Goal: Task Accomplishment & Management: Complete application form

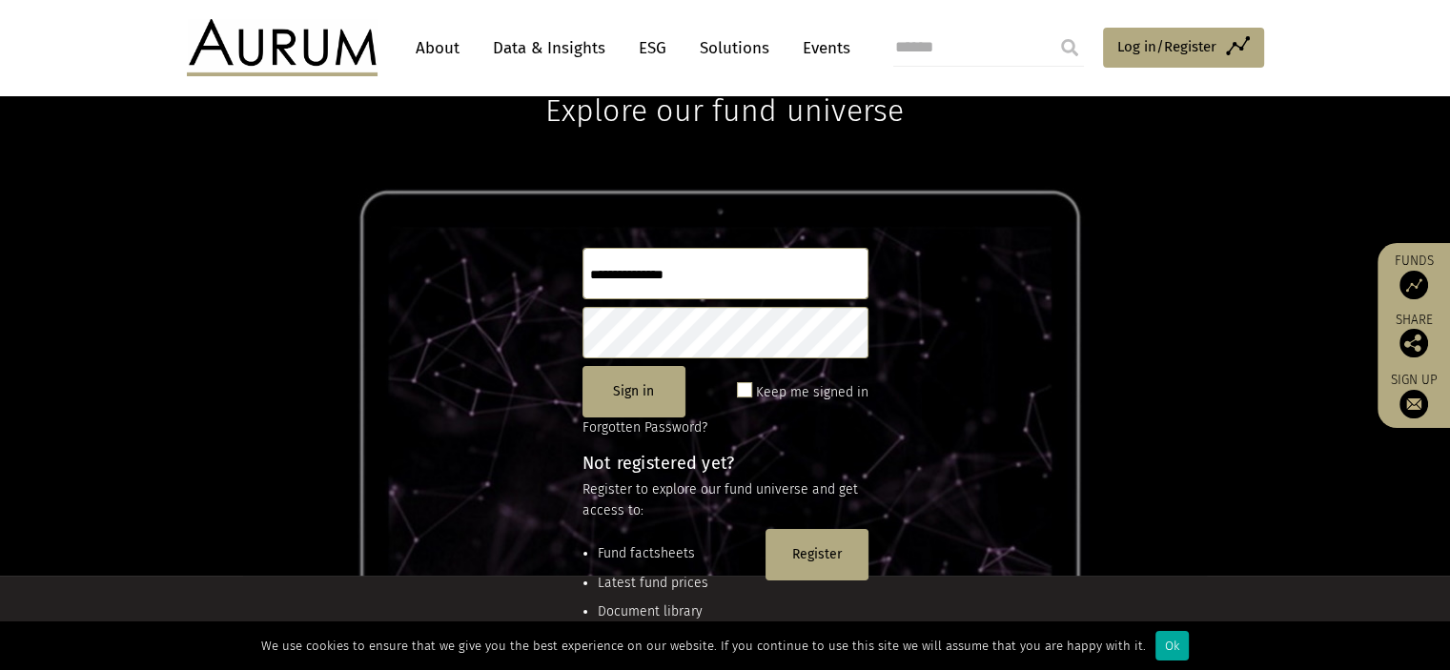
scroll to position [191, 0]
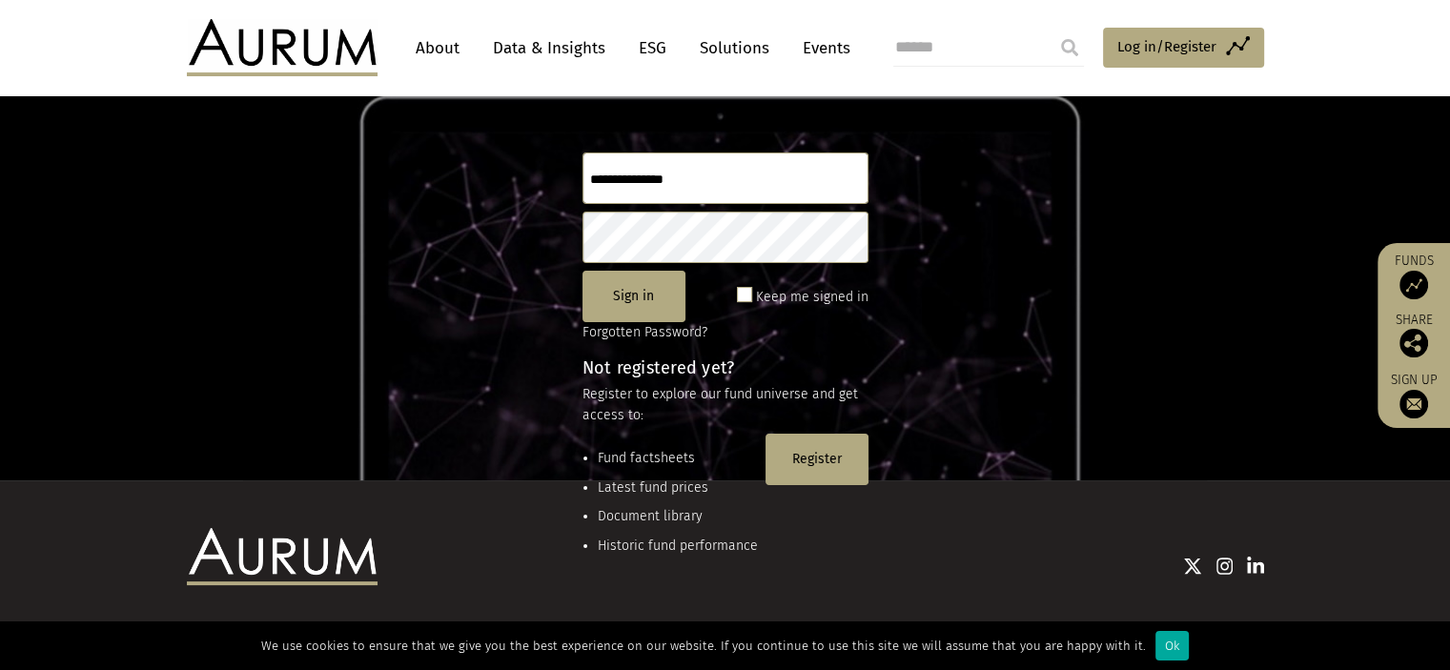
click at [618, 461] on li "Fund factsheets" at bounding box center [678, 458] width 160 height 21
click at [631, 466] on li "Fund factsheets" at bounding box center [678, 458] width 160 height 21
click at [741, 292] on span at bounding box center [744, 294] width 15 height 15
click at [638, 306] on button "Sign in" at bounding box center [634, 296] width 103 height 51
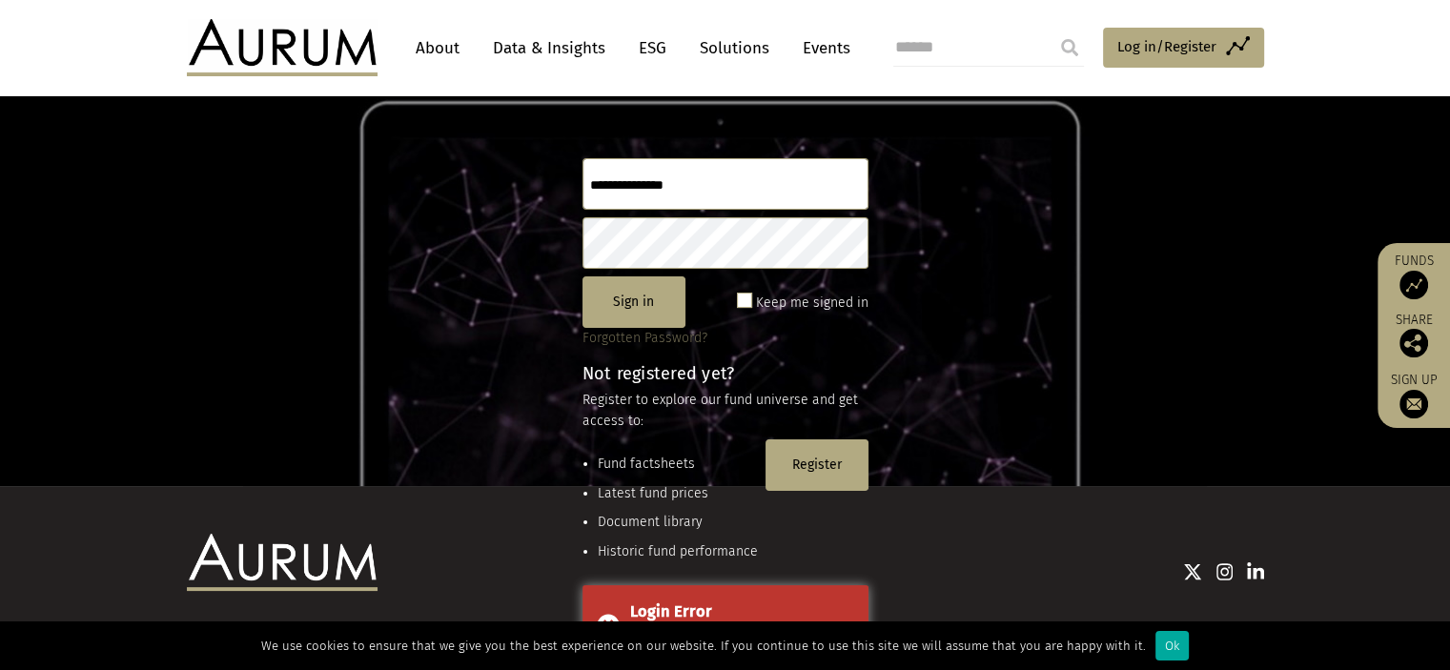
scroll to position [69, 0]
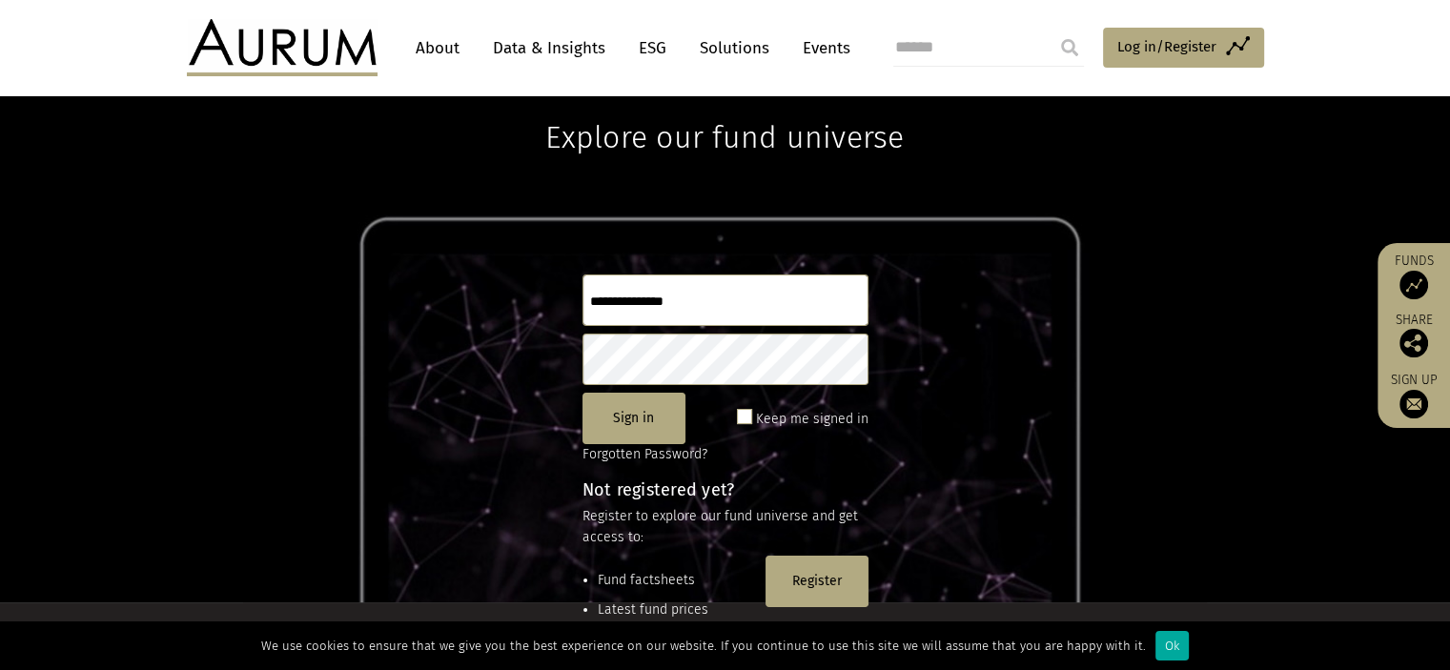
click at [746, 420] on span at bounding box center [744, 416] width 15 height 15
click at [637, 423] on button "Sign in" at bounding box center [634, 418] width 103 height 51
click at [1416, 289] on img at bounding box center [1414, 285] width 29 height 29
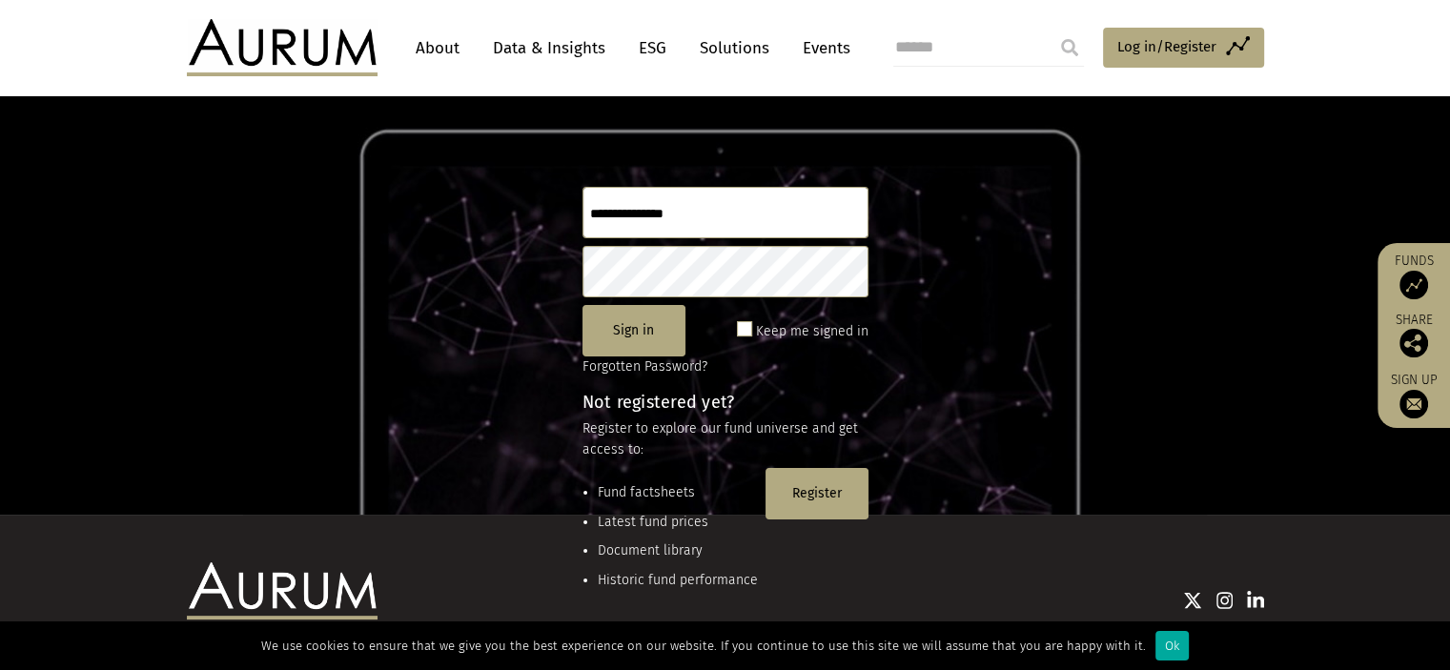
scroll to position [191, 0]
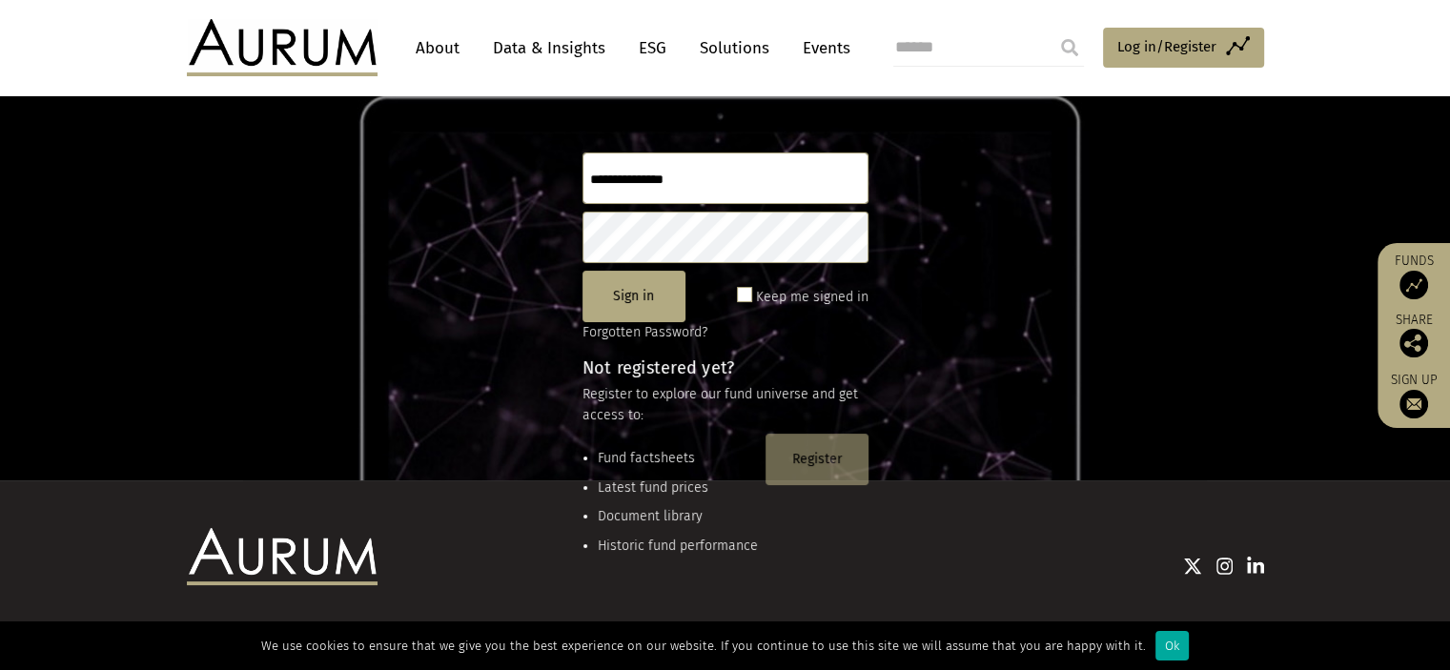
click at [802, 449] on button "Register" at bounding box center [817, 459] width 103 height 51
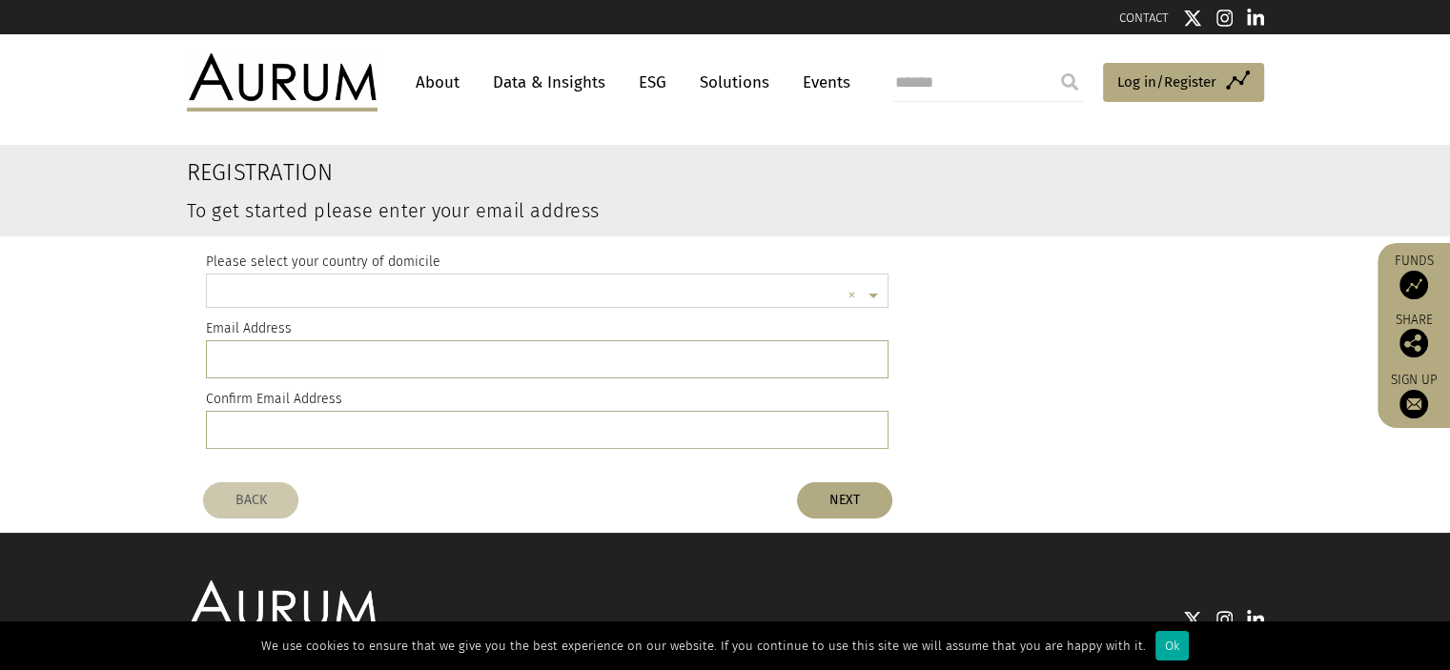
scroll to position [4, 0]
click at [510, 276] on input "text" at bounding box center [528, 295] width 625 height 38
type input "*********"
click at [560, 330] on div "[GEOGRAPHIC_DATA]" at bounding box center [548, 326] width 682 height 36
click at [545, 359] on input "email" at bounding box center [548, 359] width 684 height 38
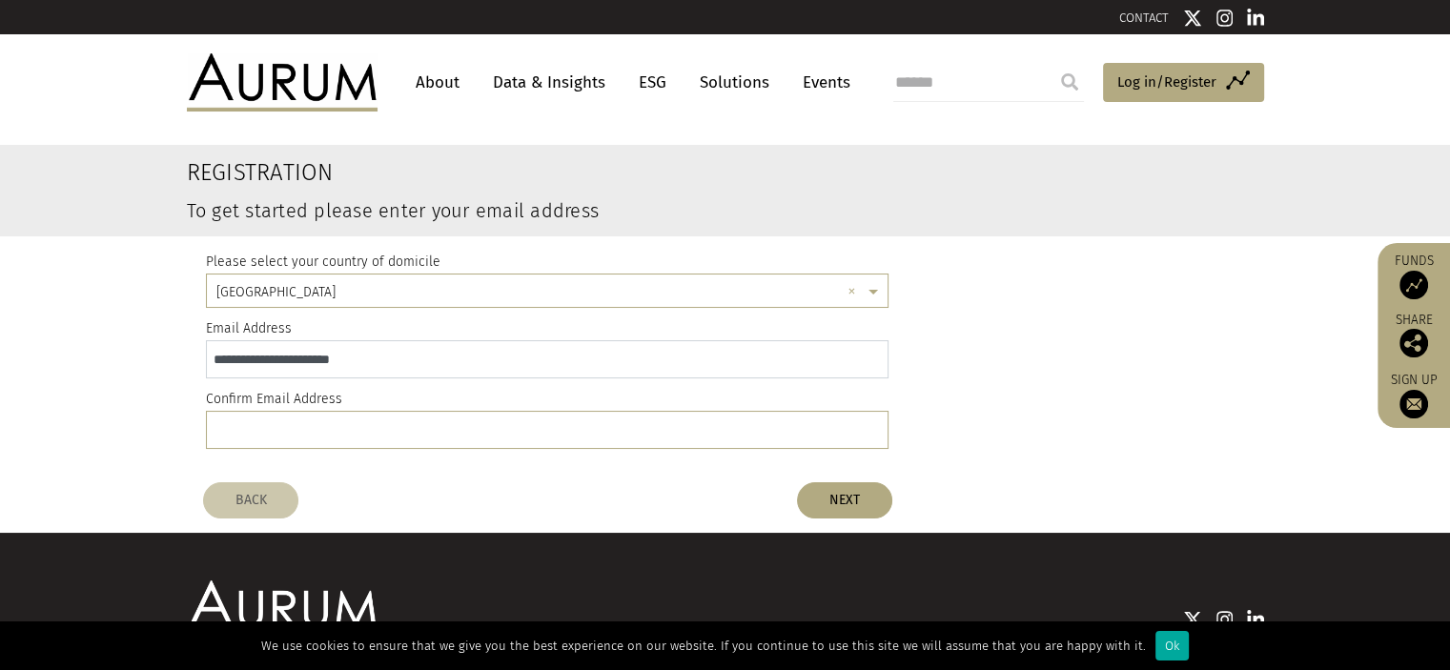
type input "**********"
click at [492, 419] on input "email" at bounding box center [548, 430] width 684 height 38
type input "**********"
click at [858, 512] on button "NEXT" at bounding box center [844, 500] width 95 height 36
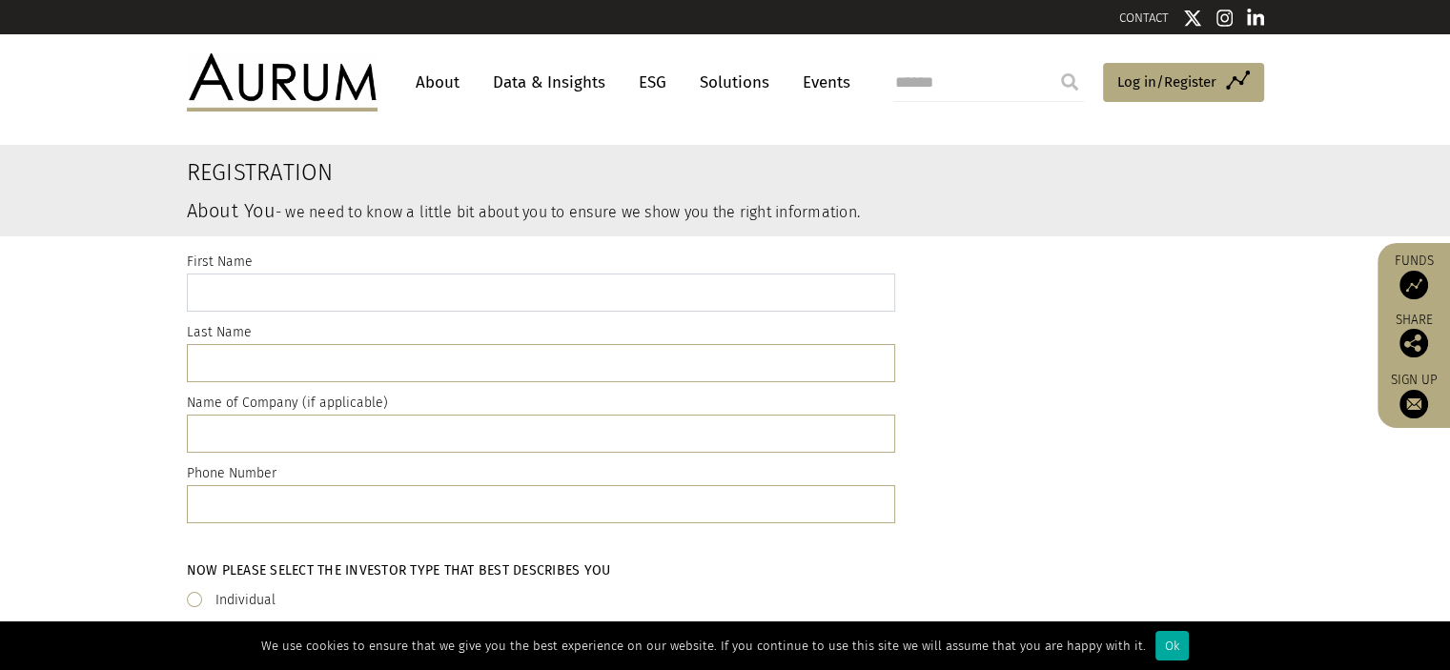
click at [711, 289] on input "text" at bounding box center [541, 293] width 708 height 38
type input "*******"
click at [683, 369] on input "text" at bounding box center [541, 363] width 708 height 38
type input "*****"
click at [584, 442] on input "text" at bounding box center [541, 434] width 708 height 38
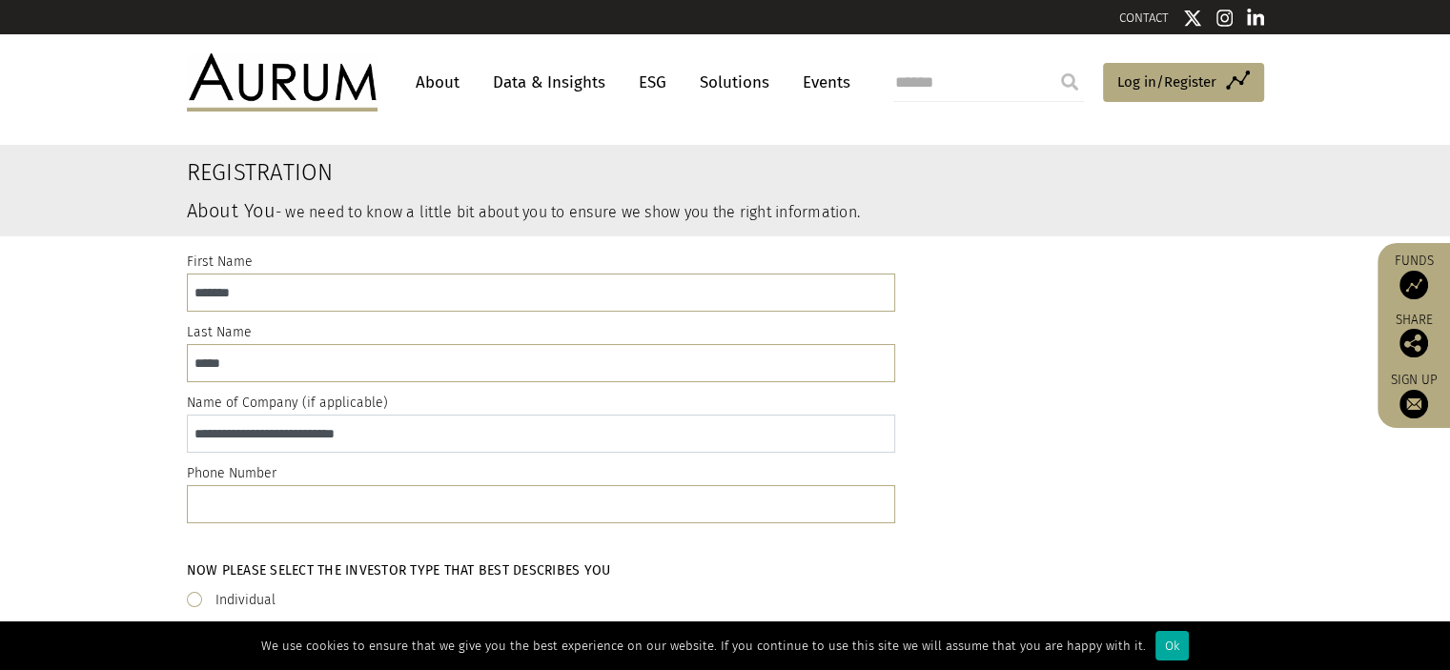
type input "**********"
click at [555, 504] on input "text" at bounding box center [541, 504] width 708 height 38
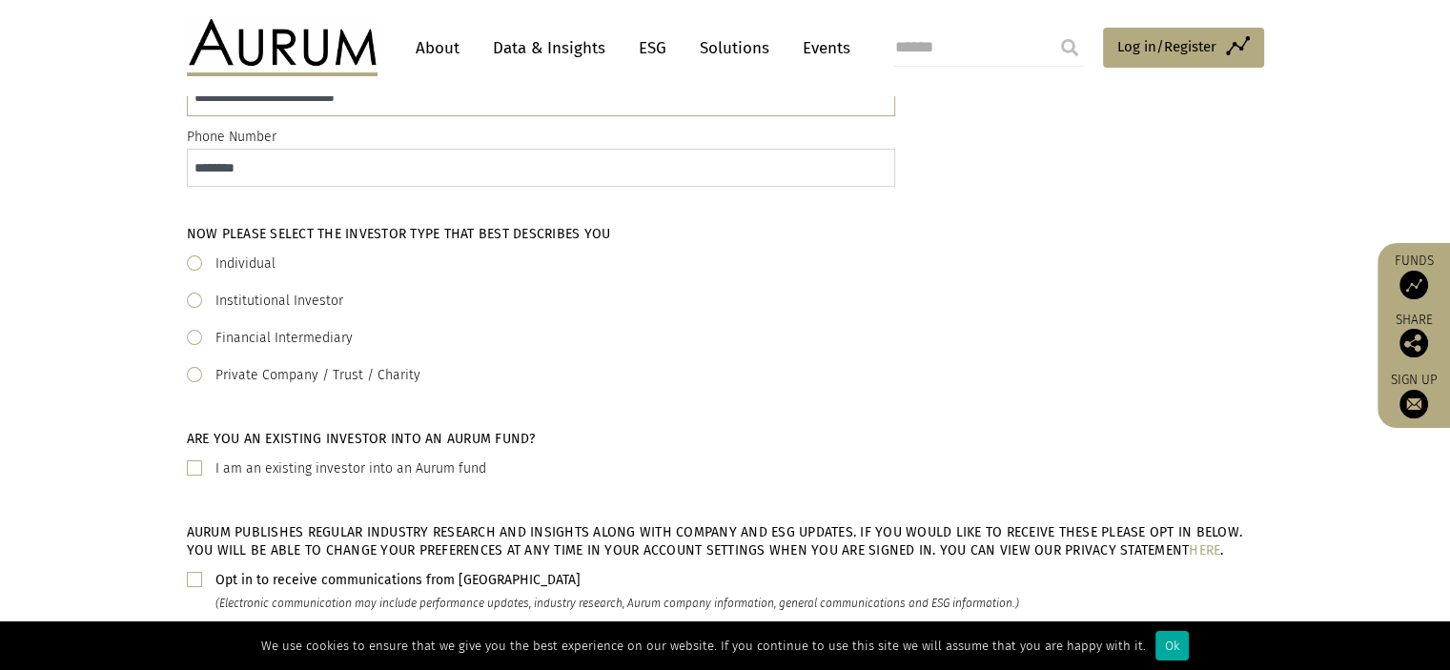
scroll to position [381, 0]
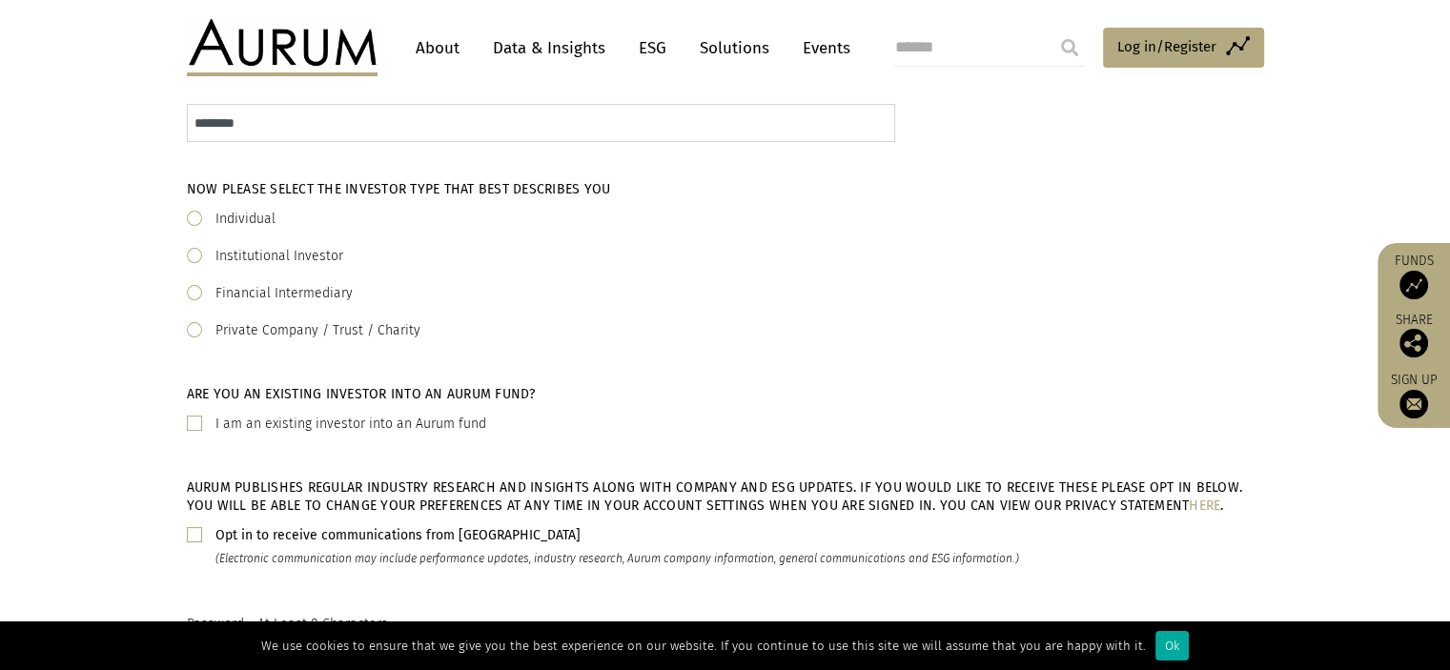
type input "********"
click at [198, 296] on span at bounding box center [194, 292] width 15 height 15
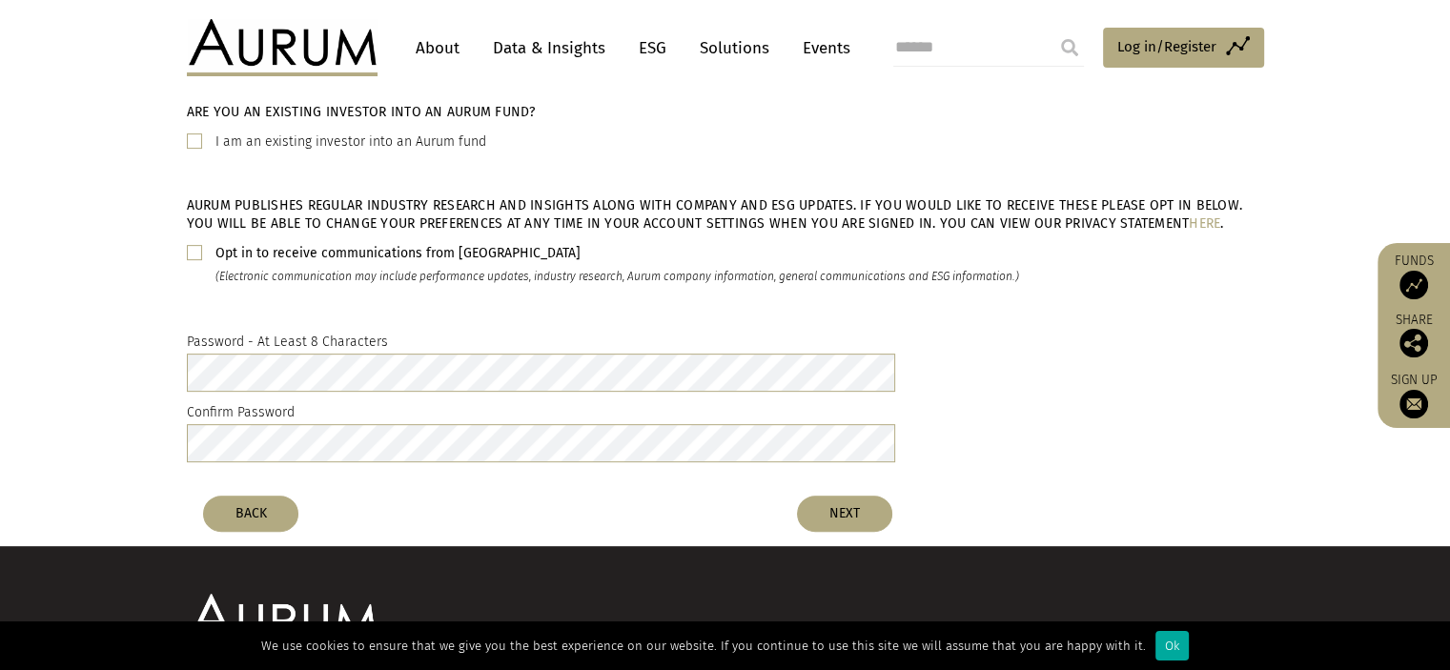
scroll to position [667, 0]
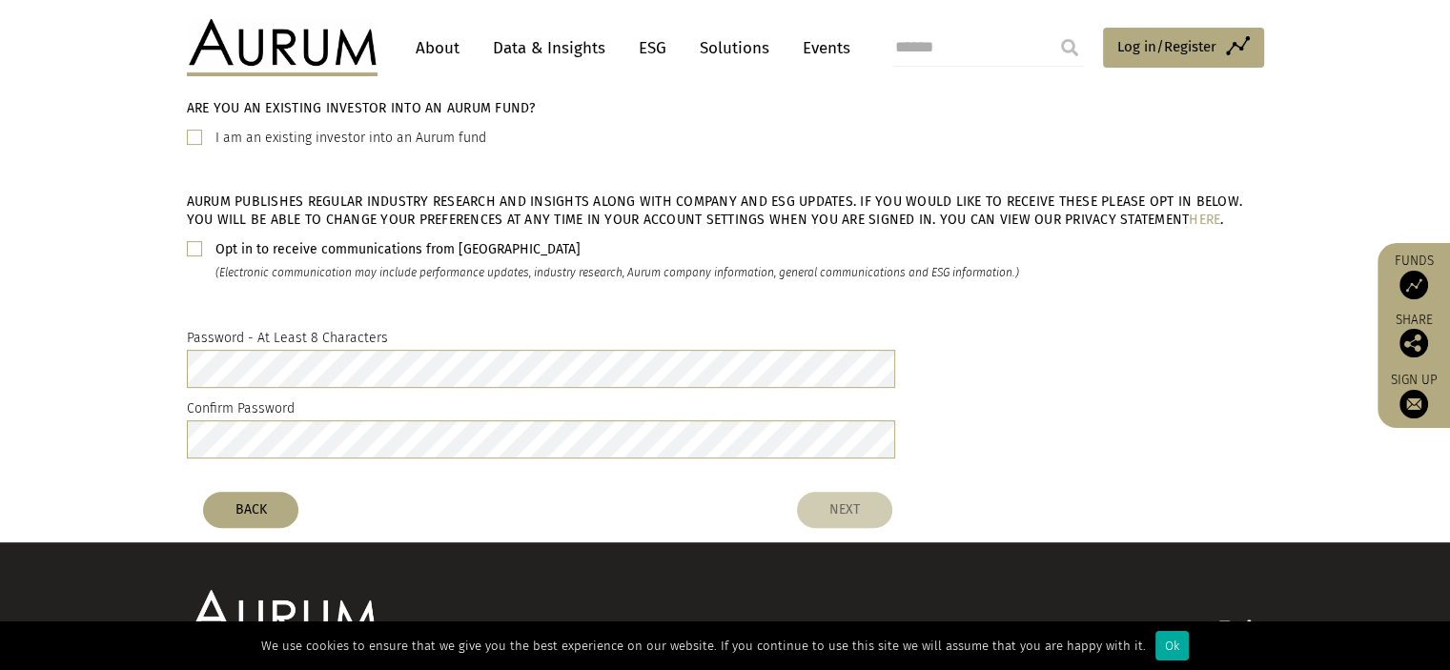
click at [848, 514] on button "NEXT" at bounding box center [844, 510] width 95 height 36
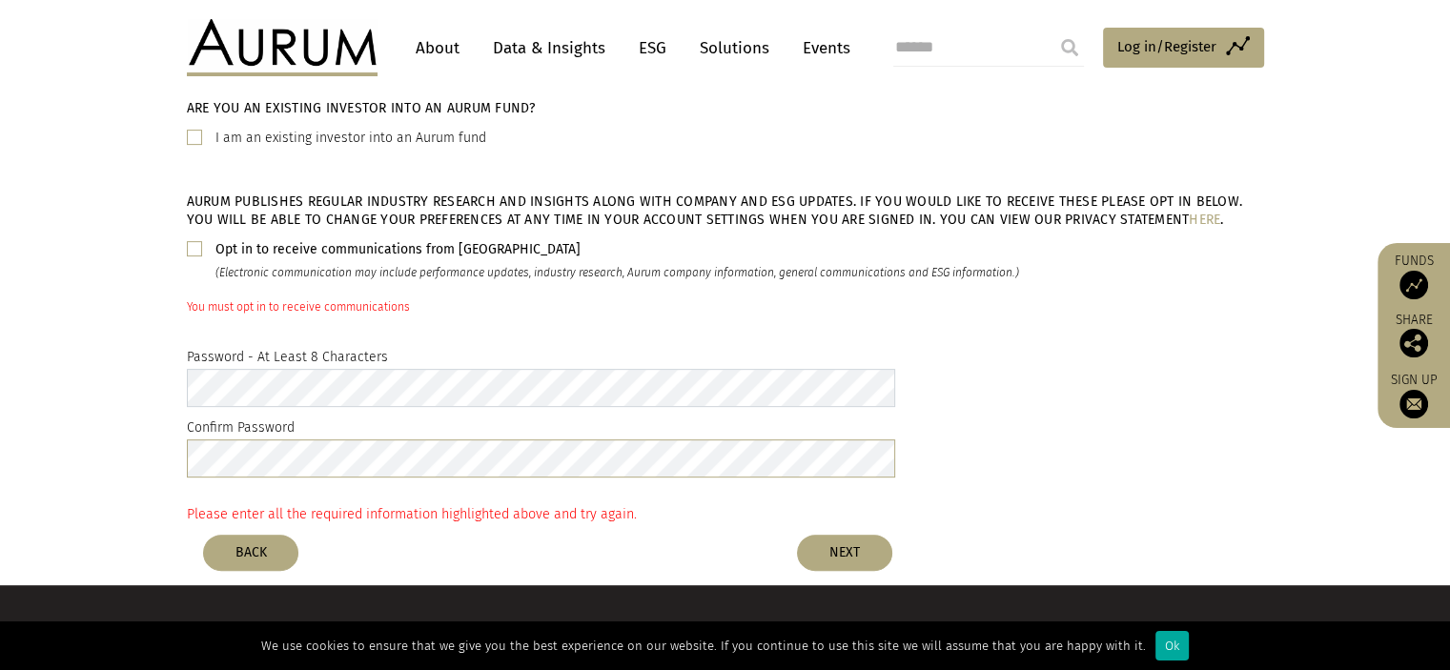
click at [169, 383] on div "Password - At Least 8 Characters Confirm Password" at bounding box center [726, 416] width 1116 height 141
click at [137, 448] on div "Password - At Least 8 Characters Confirm Password" at bounding box center [725, 417] width 1450 height 170
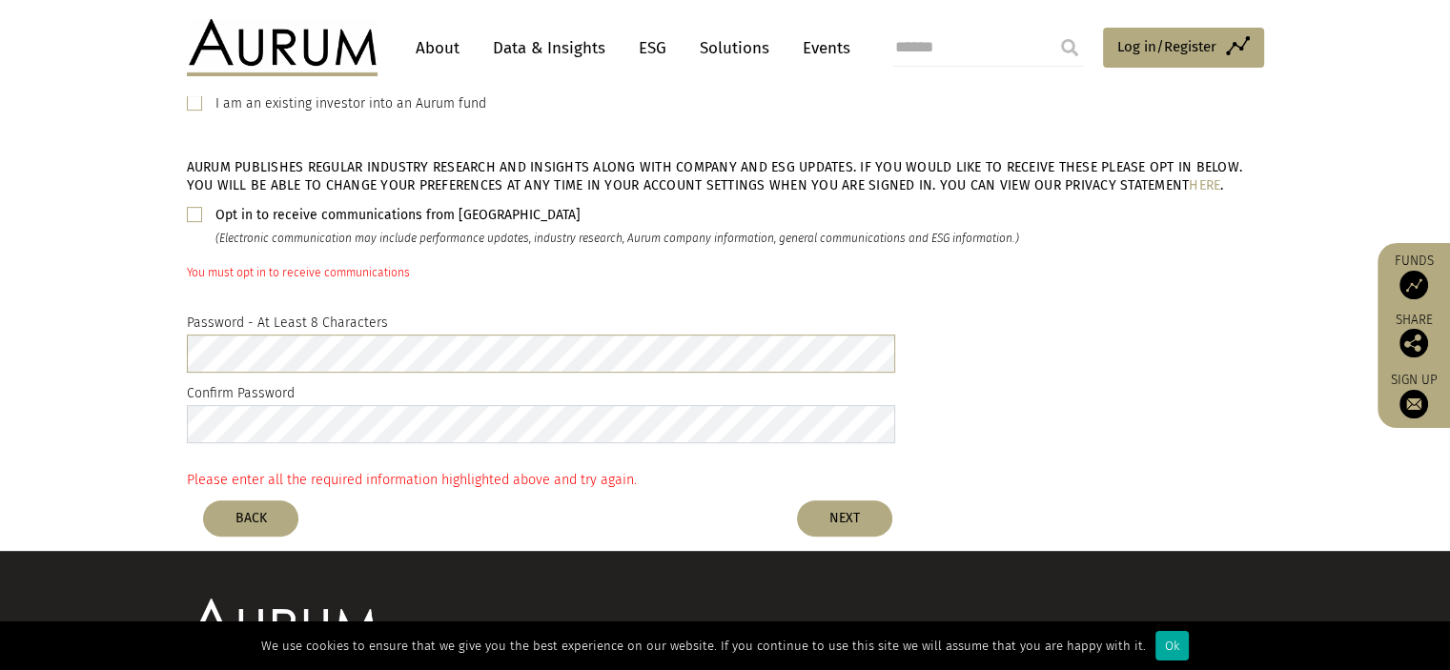
scroll to position [841, 0]
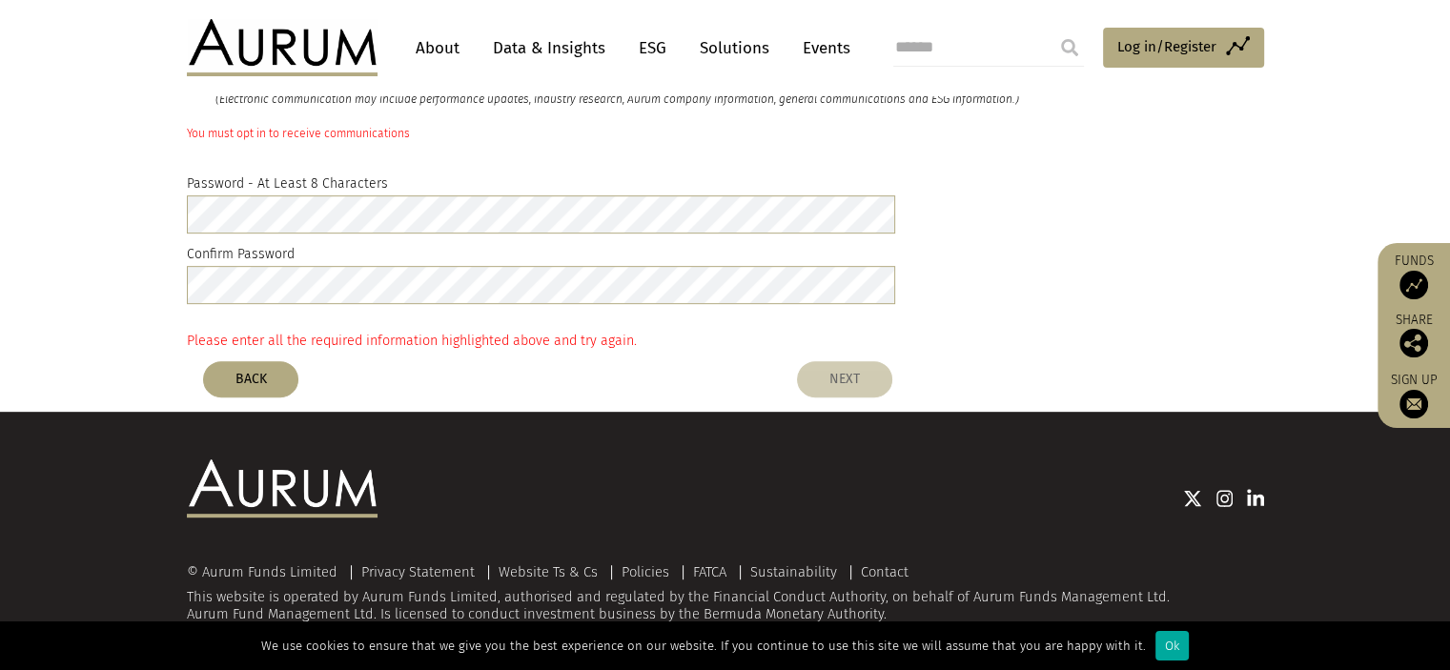
click at [850, 386] on button "NEXT" at bounding box center [844, 379] width 95 height 36
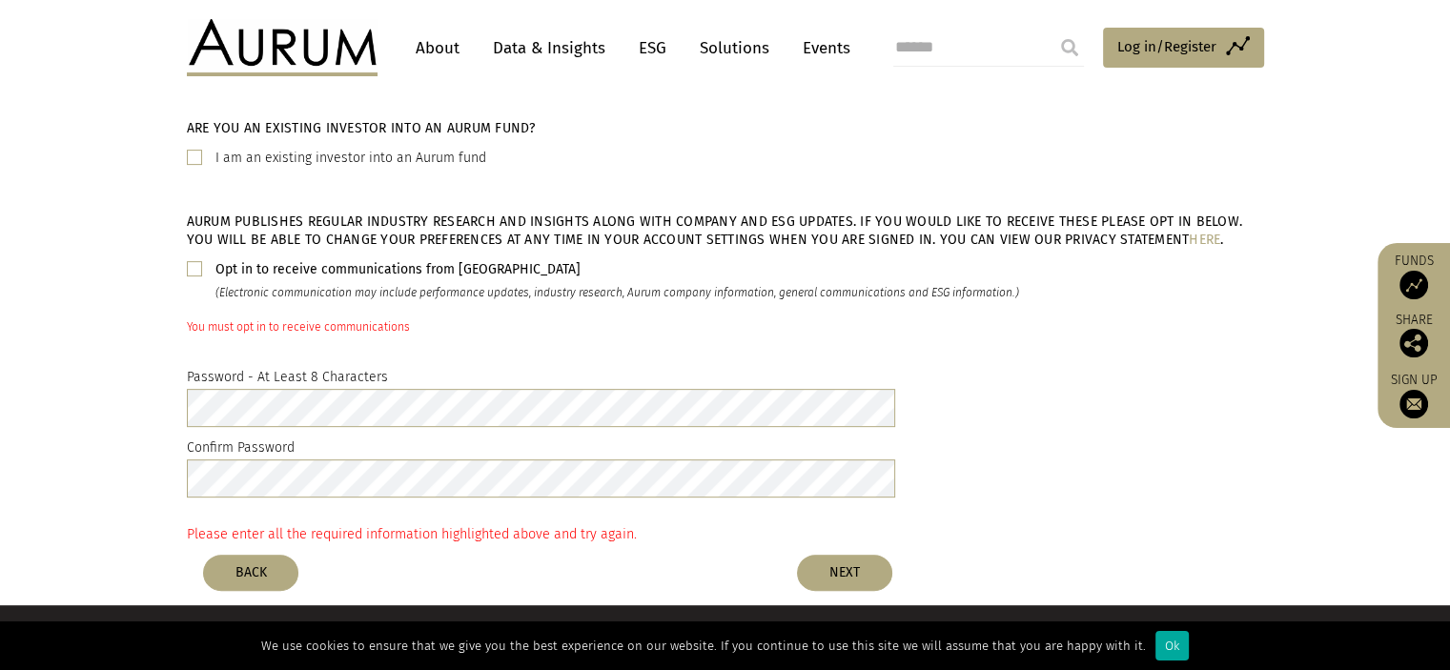
scroll to position [650, 0]
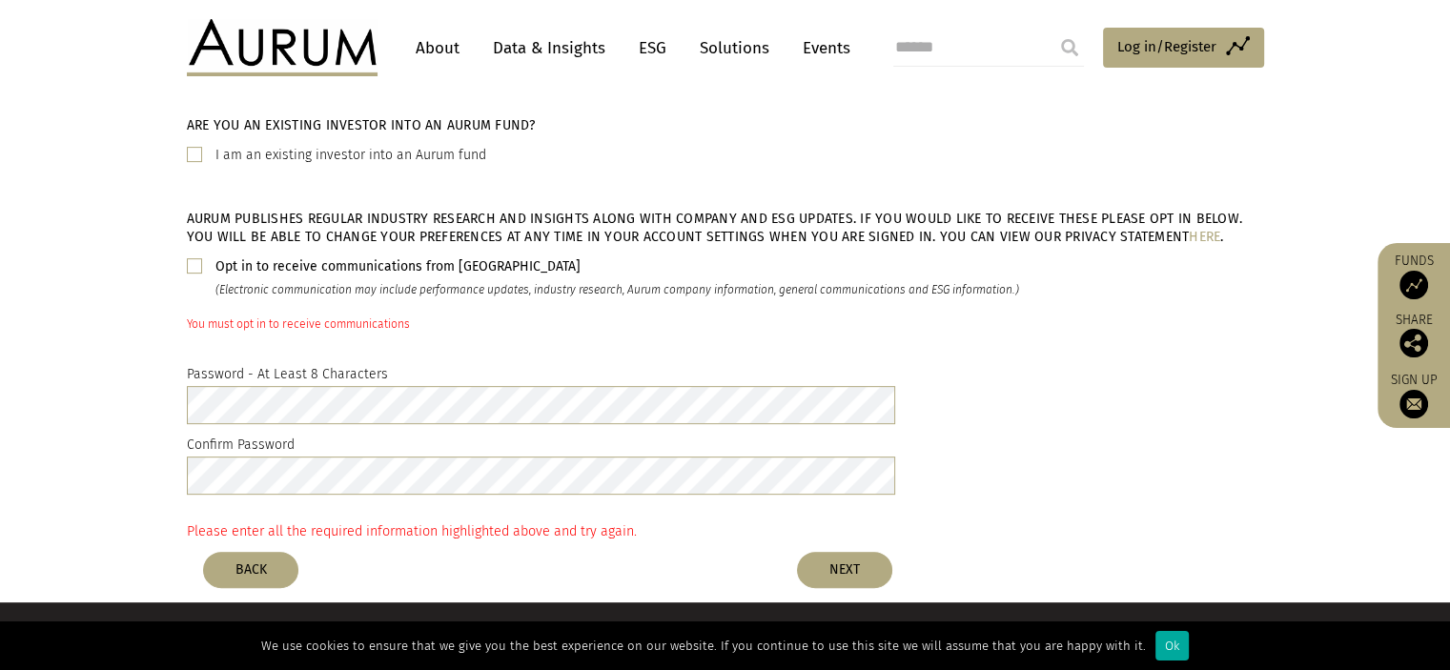
click at [197, 266] on span at bounding box center [194, 265] width 15 height 15
click at [829, 573] on button "NEXT" at bounding box center [844, 570] width 95 height 36
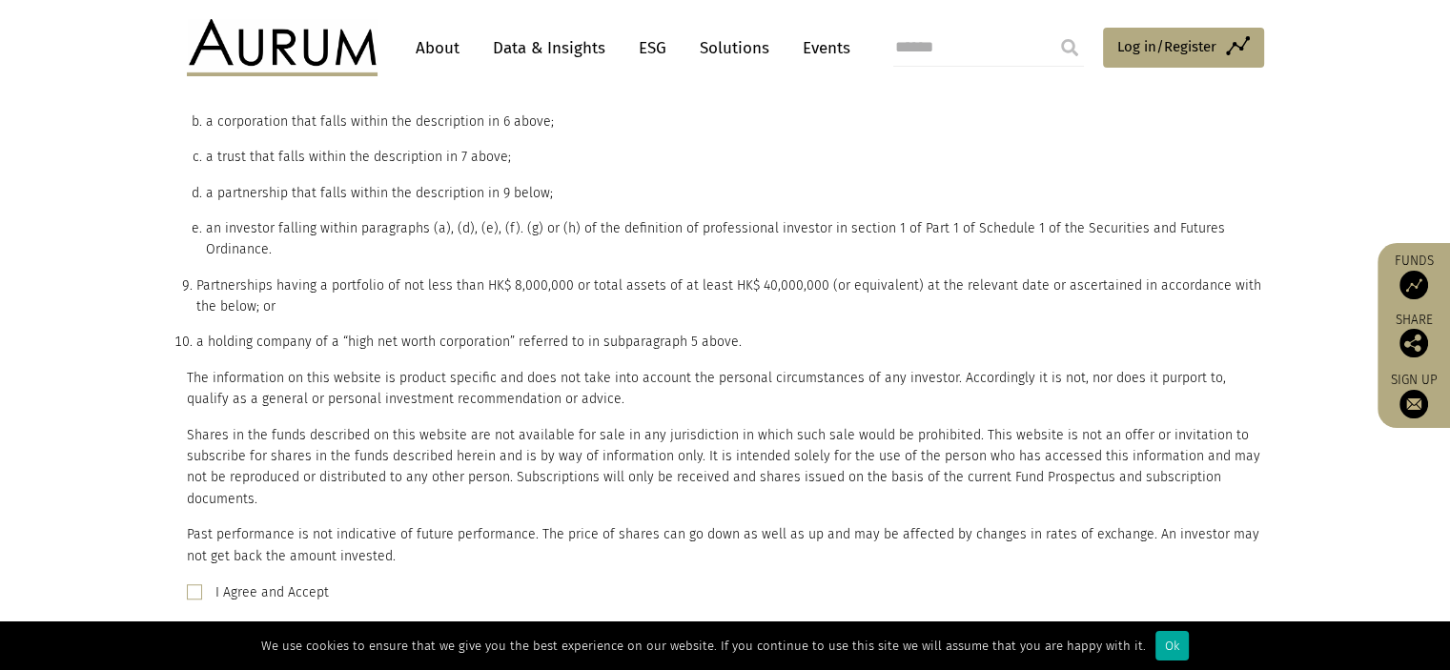
scroll to position [1552, 0]
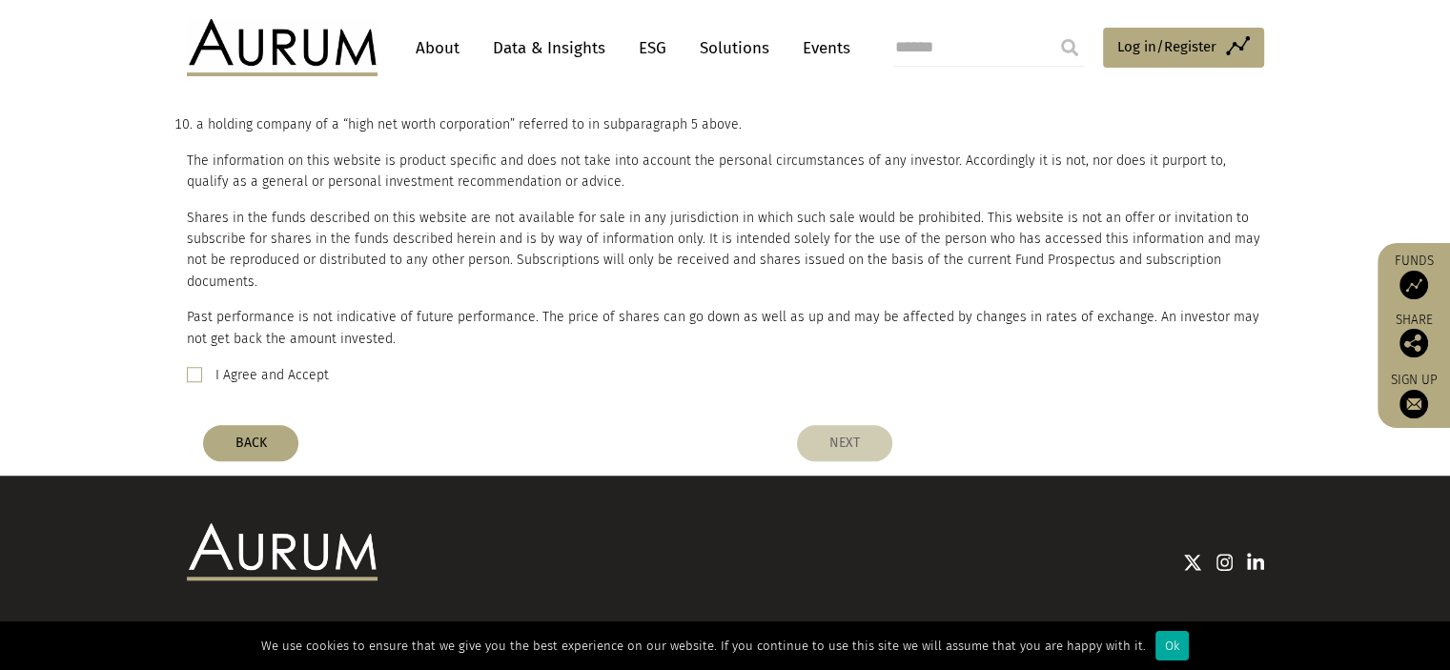
click at [849, 425] on button "NEXT" at bounding box center [844, 443] width 95 height 36
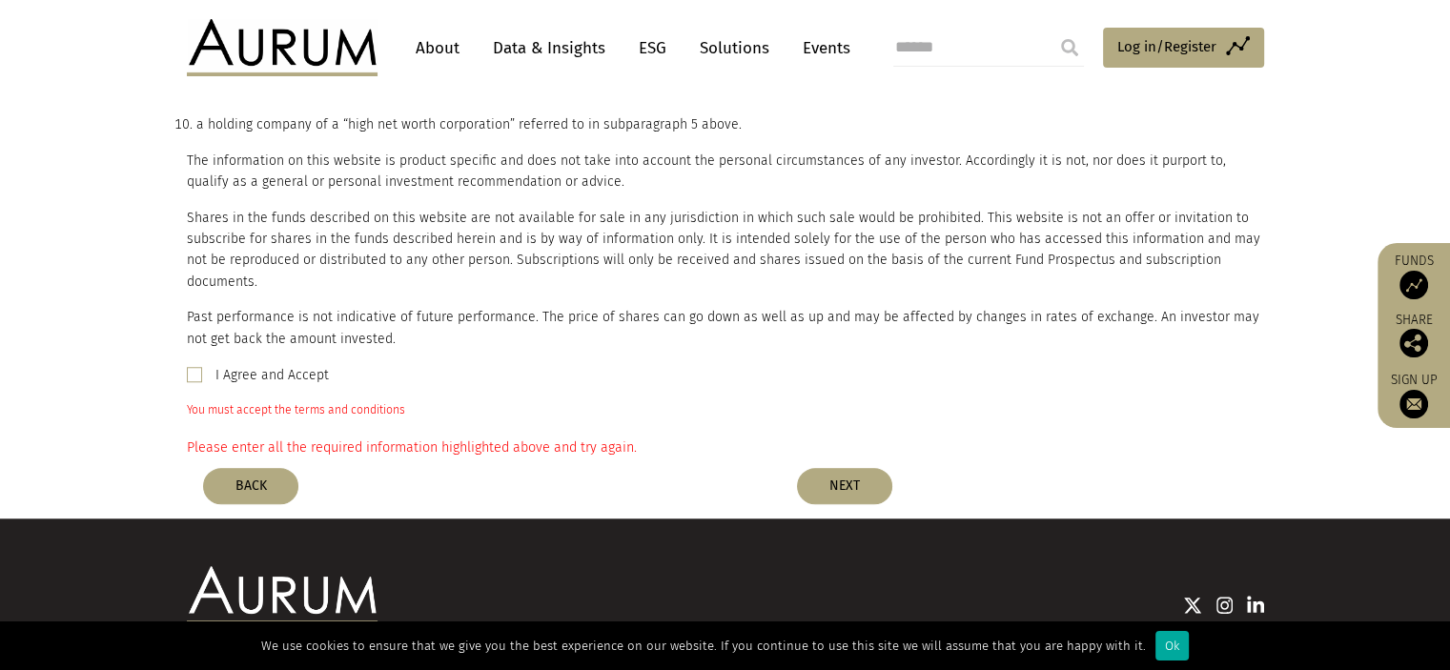
click at [195, 367] on span at bounding box center [194, 374] width 15 height 15
click at [817, 468] on button "NEXT" at bounding box center [844, 486] width 95 height 36
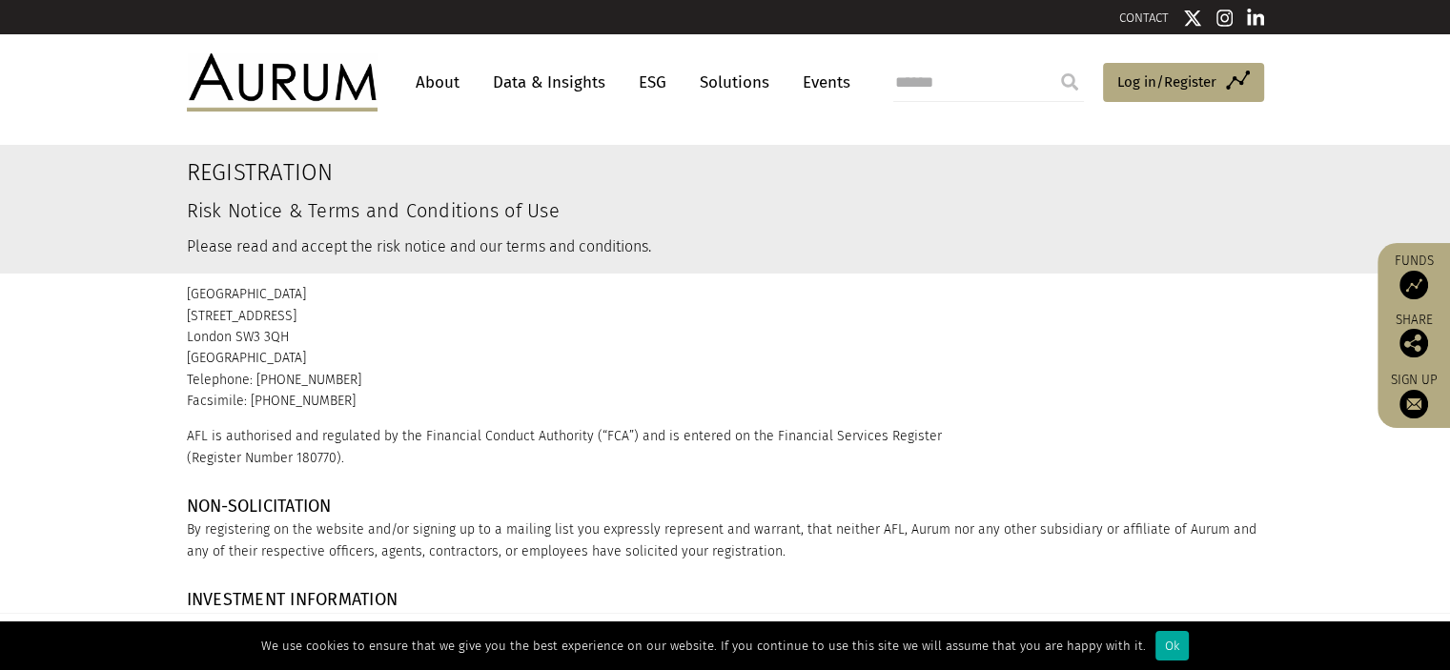
scroll to position [0, 0]
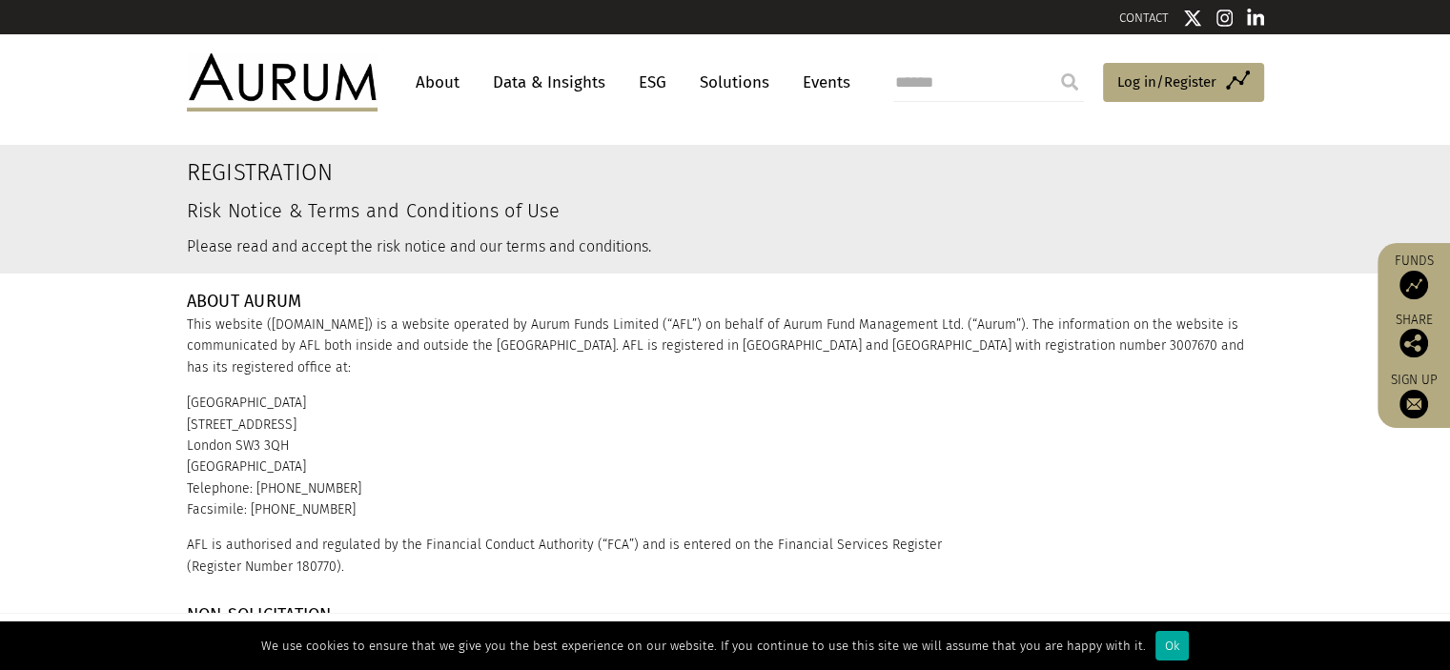
click at [1413, 286] on img at bounding box center [1414, 285] width 29 height 29
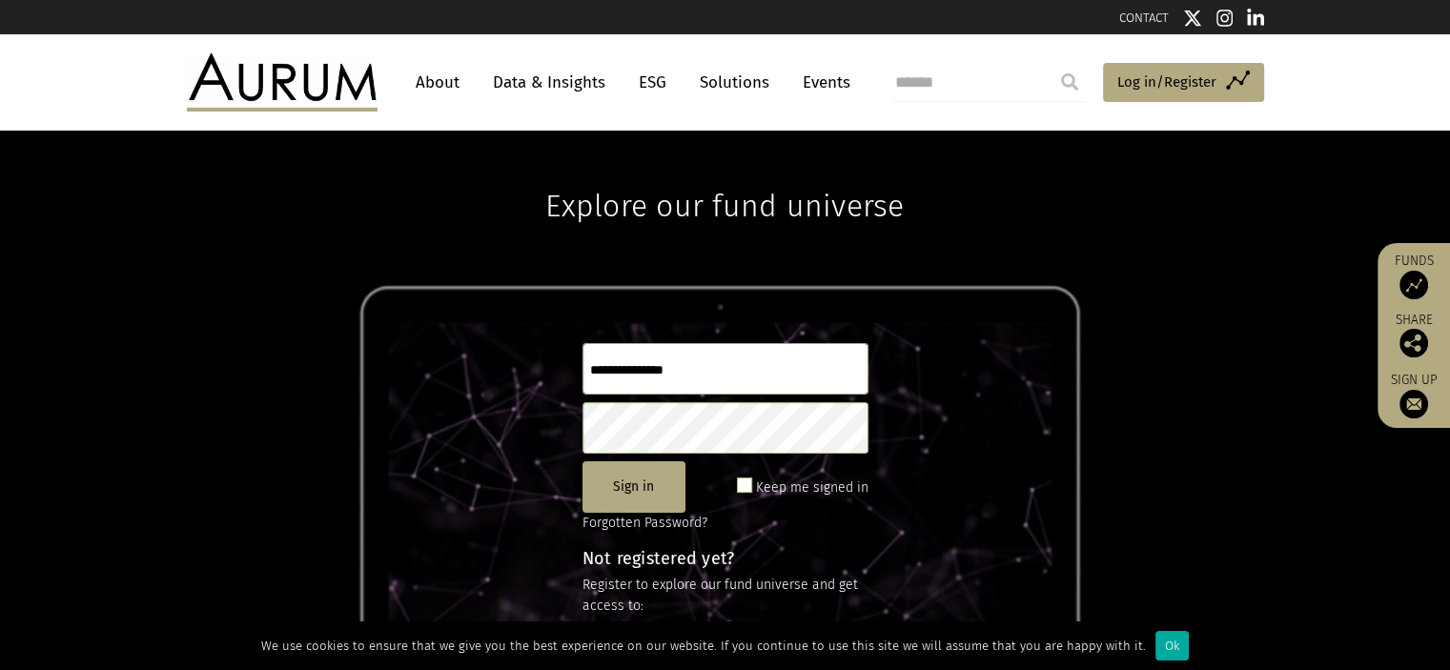
click at [667, 372] on input "text" at bounding box center [726, 368] width 286 height 51
click at [693, 368] on input "text" at bounding box center [726, 368] width 286 height 51
type input "*******"
click at [654, 482] on button "Sign in" at bounding box center [634, 486] width 103 height 51
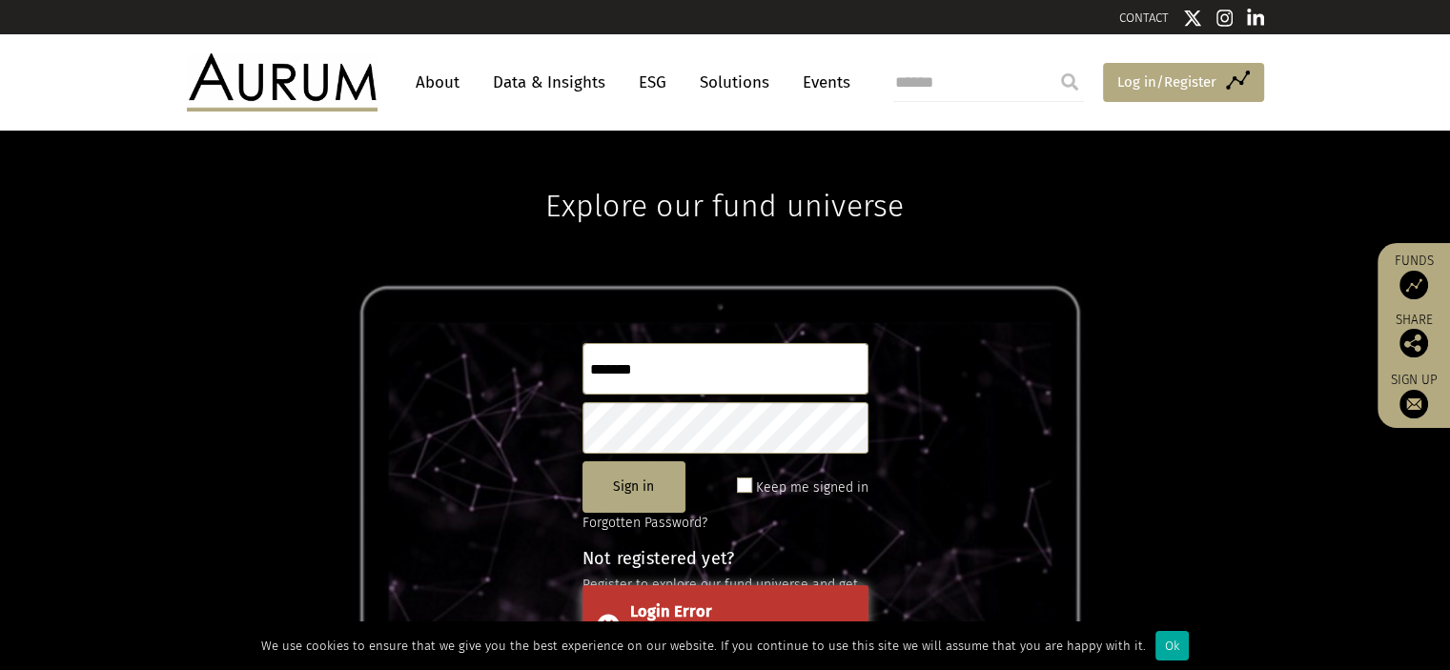
click at [1138, 83] on span "Log in/Register" at bounding box center [1166, 82] width 99 height 23
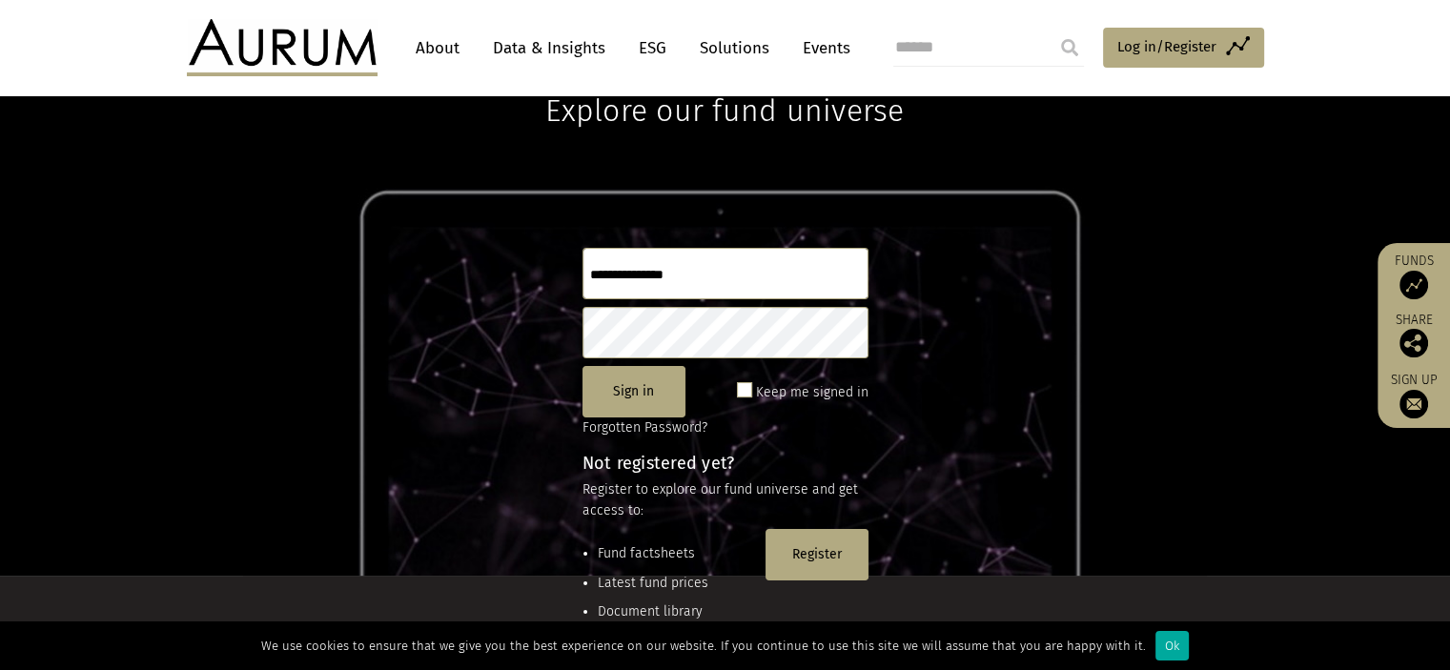
scroll to position [259, 0]
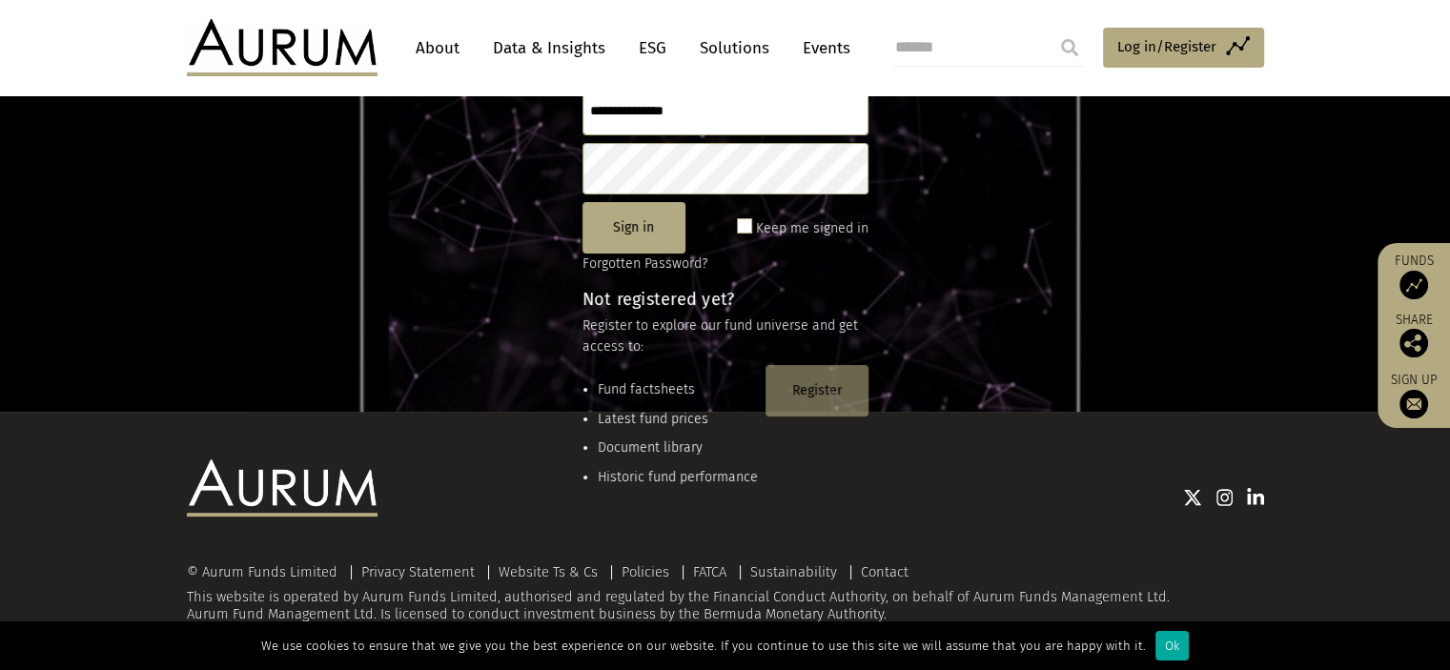
click at [809, 379] on button "Register" at bounding box center [817, 390] width 103 height 51
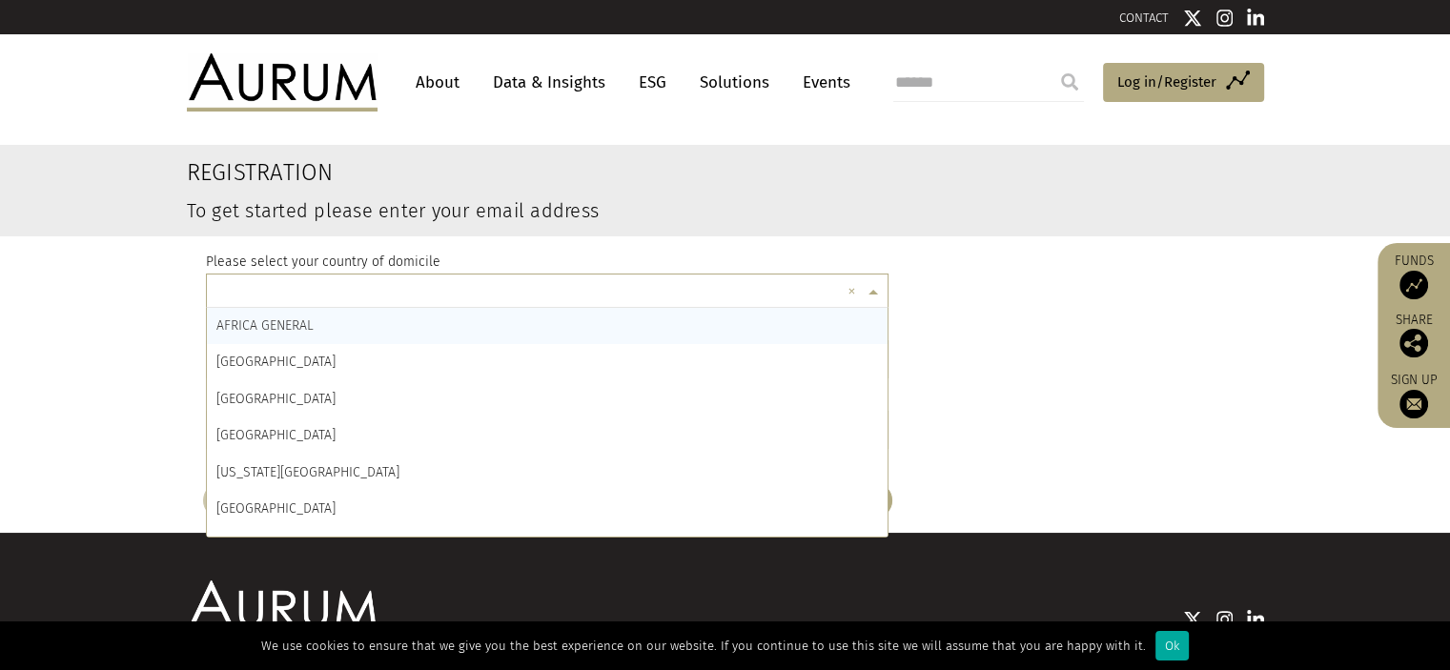
click at [542, 281] on input "text" at bounding box center [528, 295] width 625 height 38
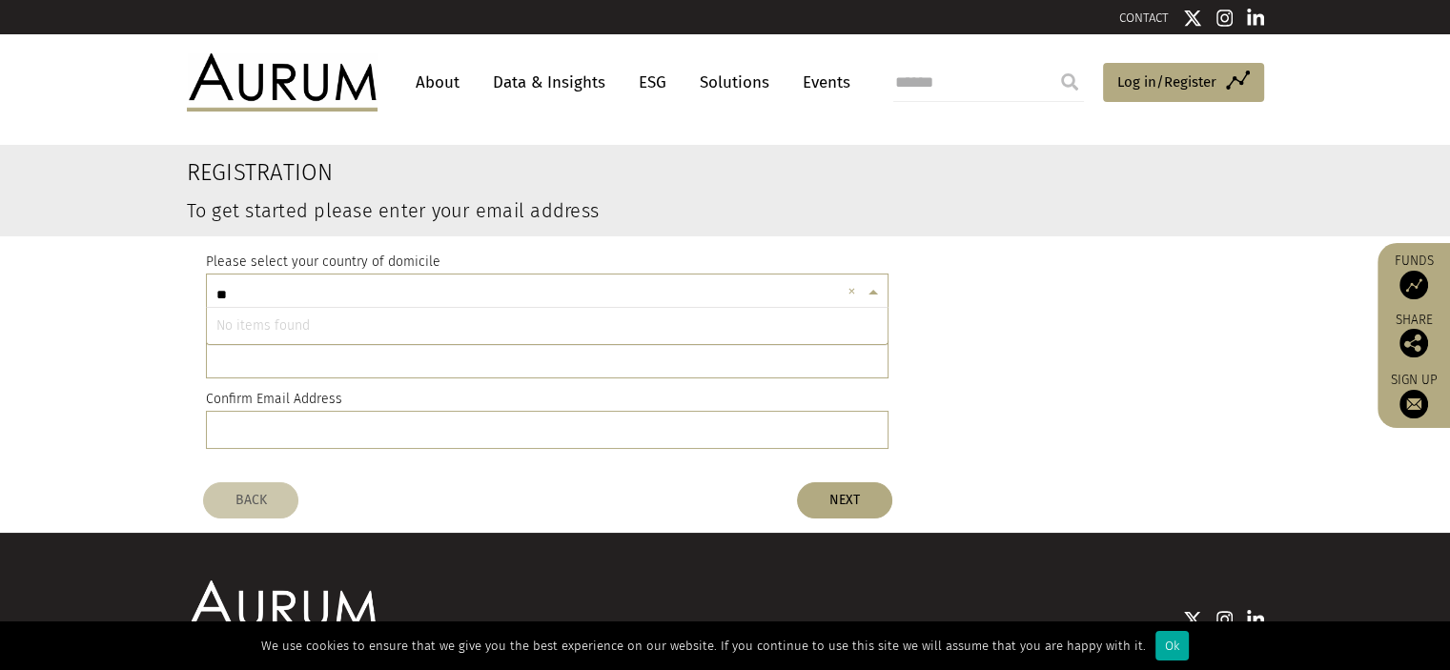
type input "*"
